Goal: Information Seeking & Learning: Check status

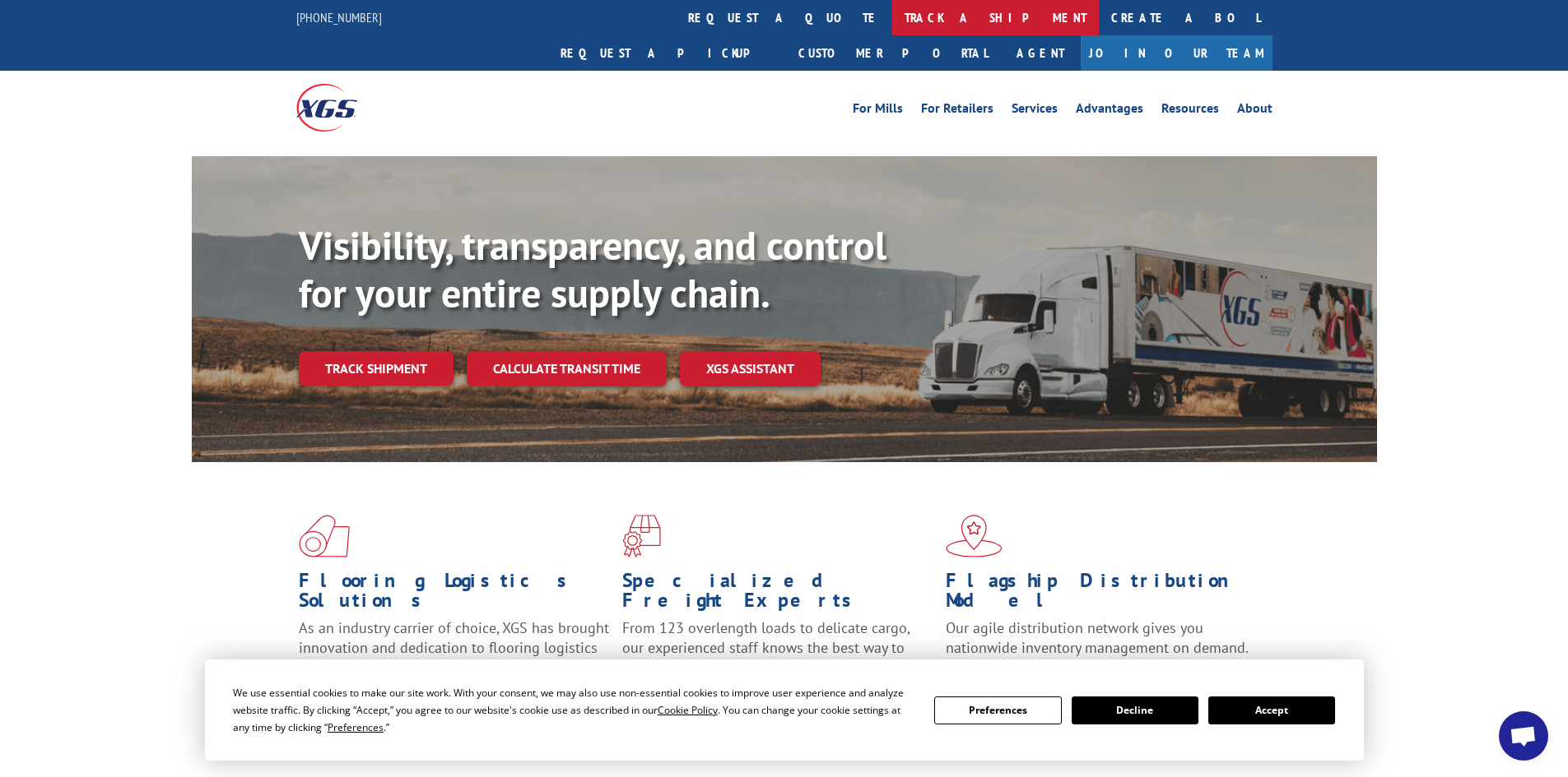
click at [892, 13] on link "track a shipment" at bounding box center [994, 17] width 207 height 36
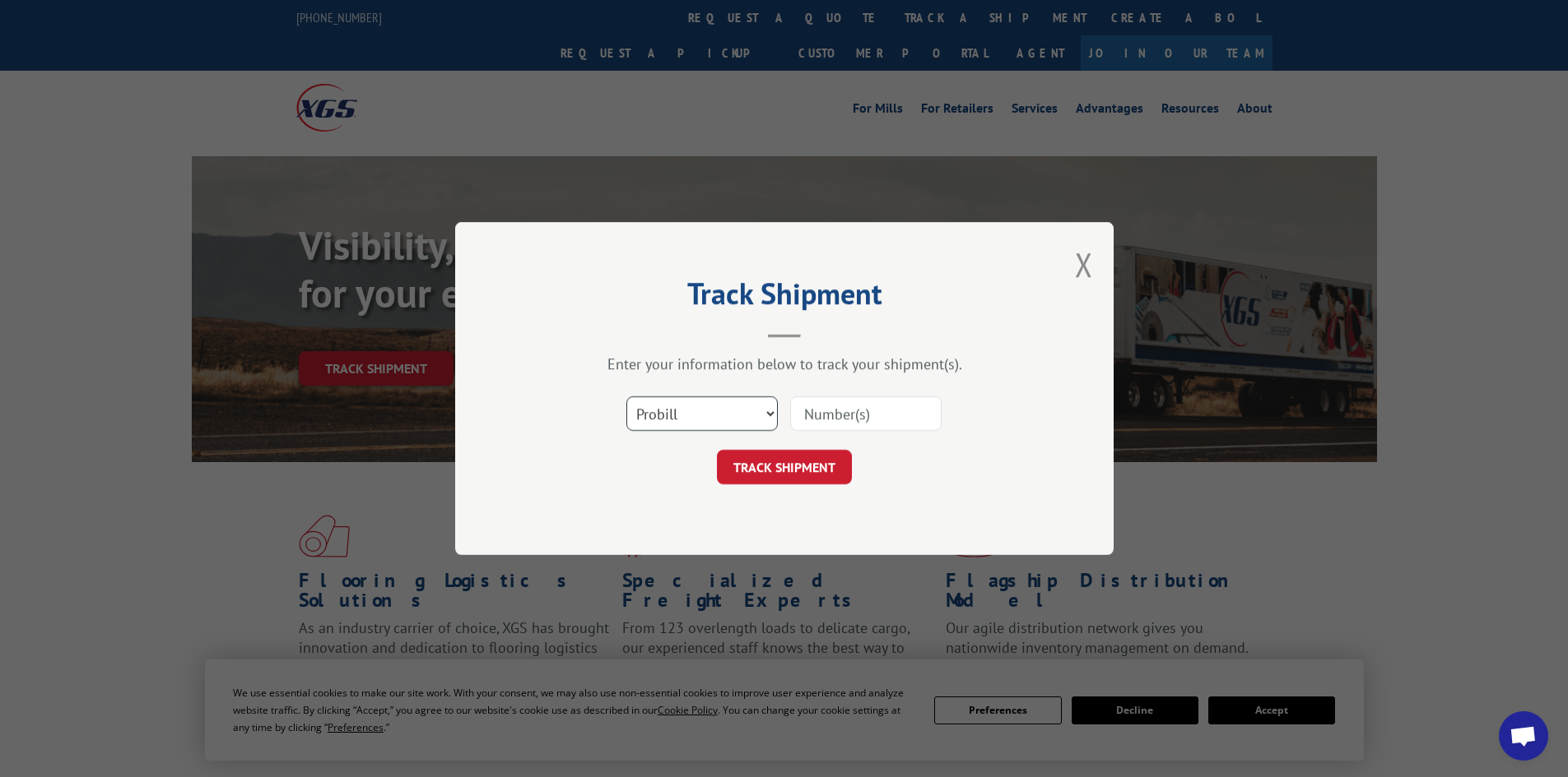
click at [674, 421] on select "Select category... Probill BOL PO" at bounding box center [702, 414] width 152 height 35
select select "bol"
click at [626, 397] on select "Select category... Probill BOL PO" at bounding box center [702, 414] width 152 height 35
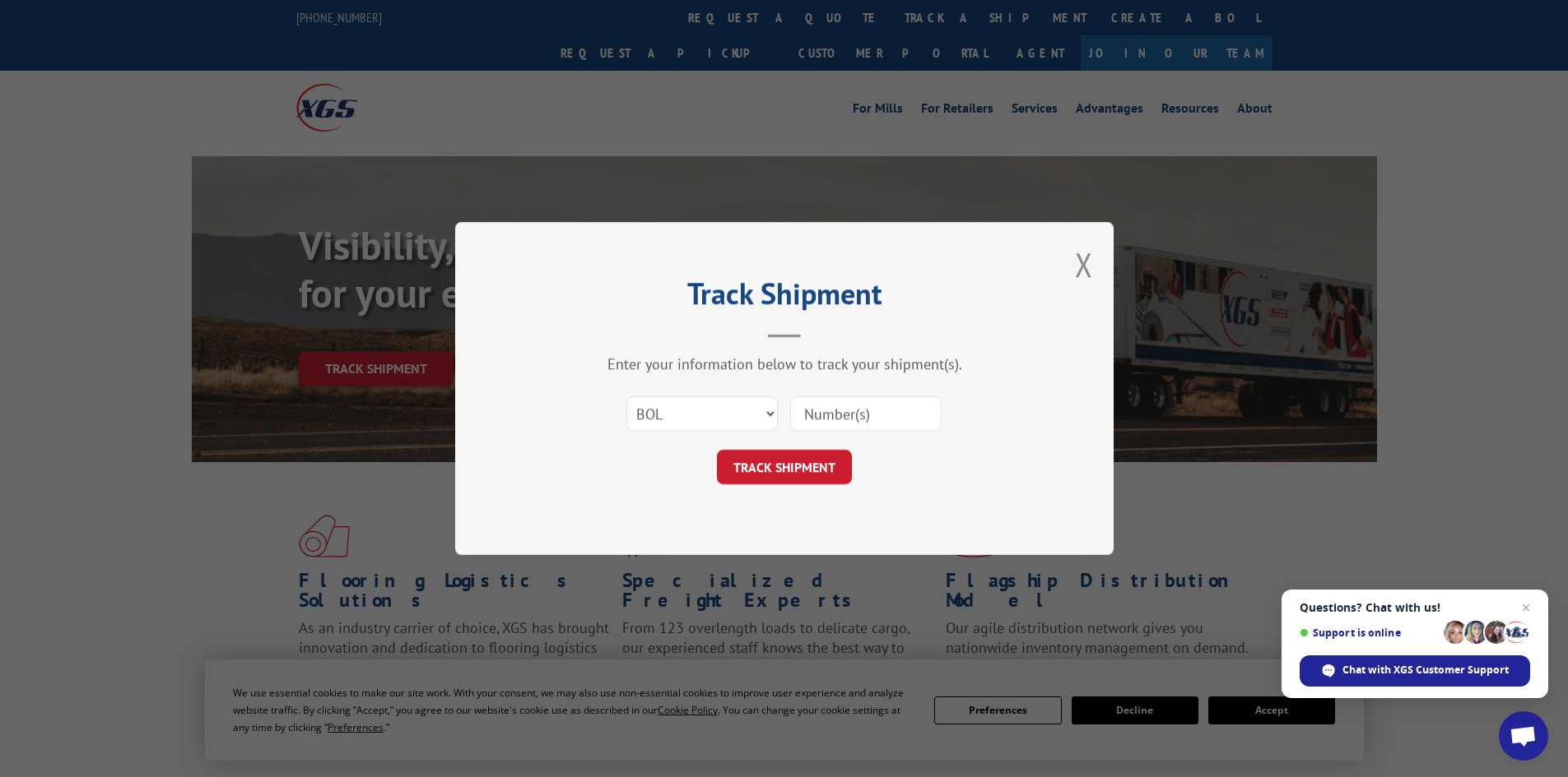
click at [825, 402] on input at bounding box center [866, 414] width 152 height 35
paste input "5090267"
type input "5090267"
click at [787, 473] on button "TRACK SHIPMENT" at bounding box center [784, 468] width 135 height 35
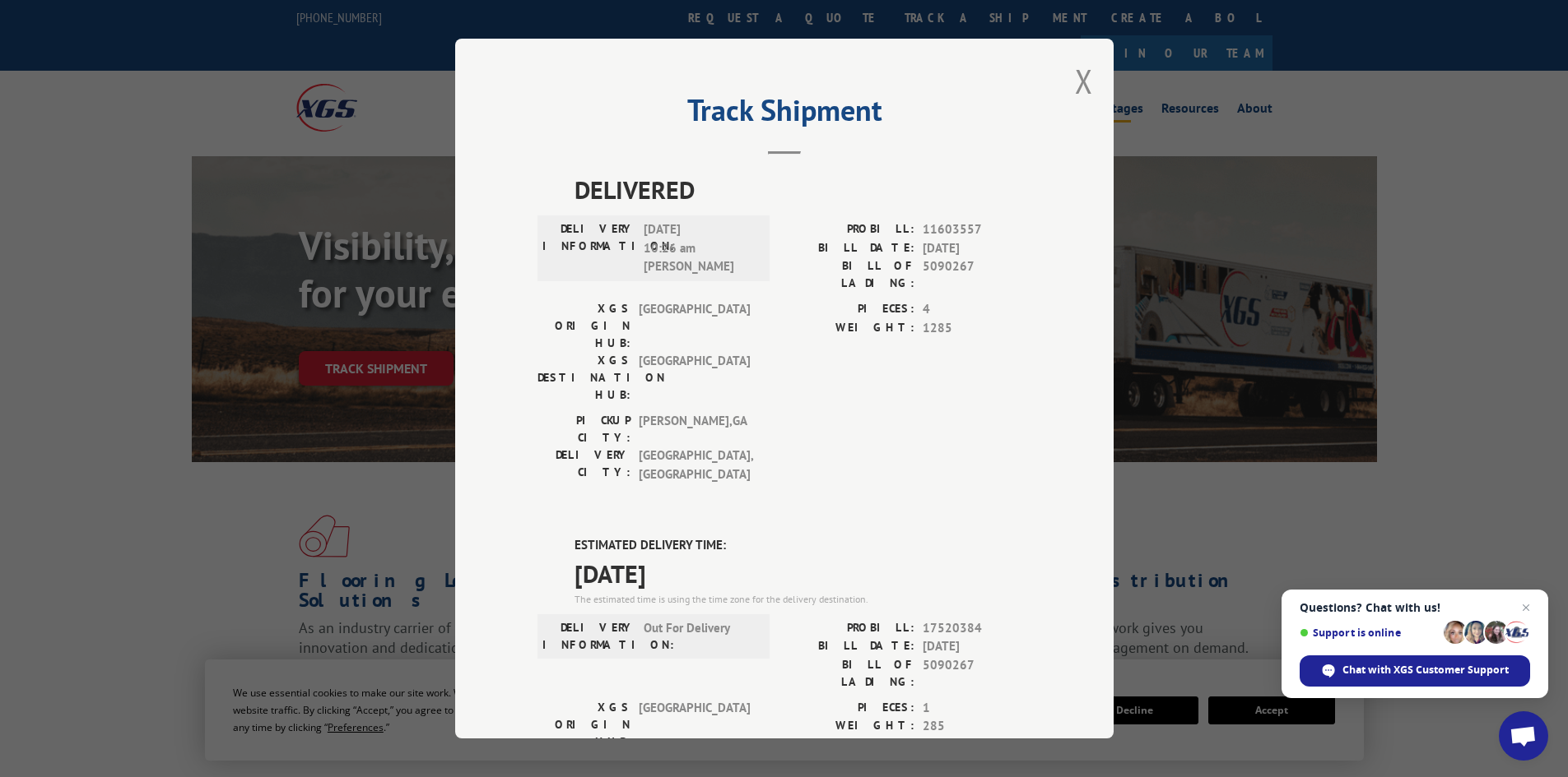
click at [1081, 84] on button "Close modal" at bounding box center [1084, 81] width 18 height 43
